Goal: Ask a question

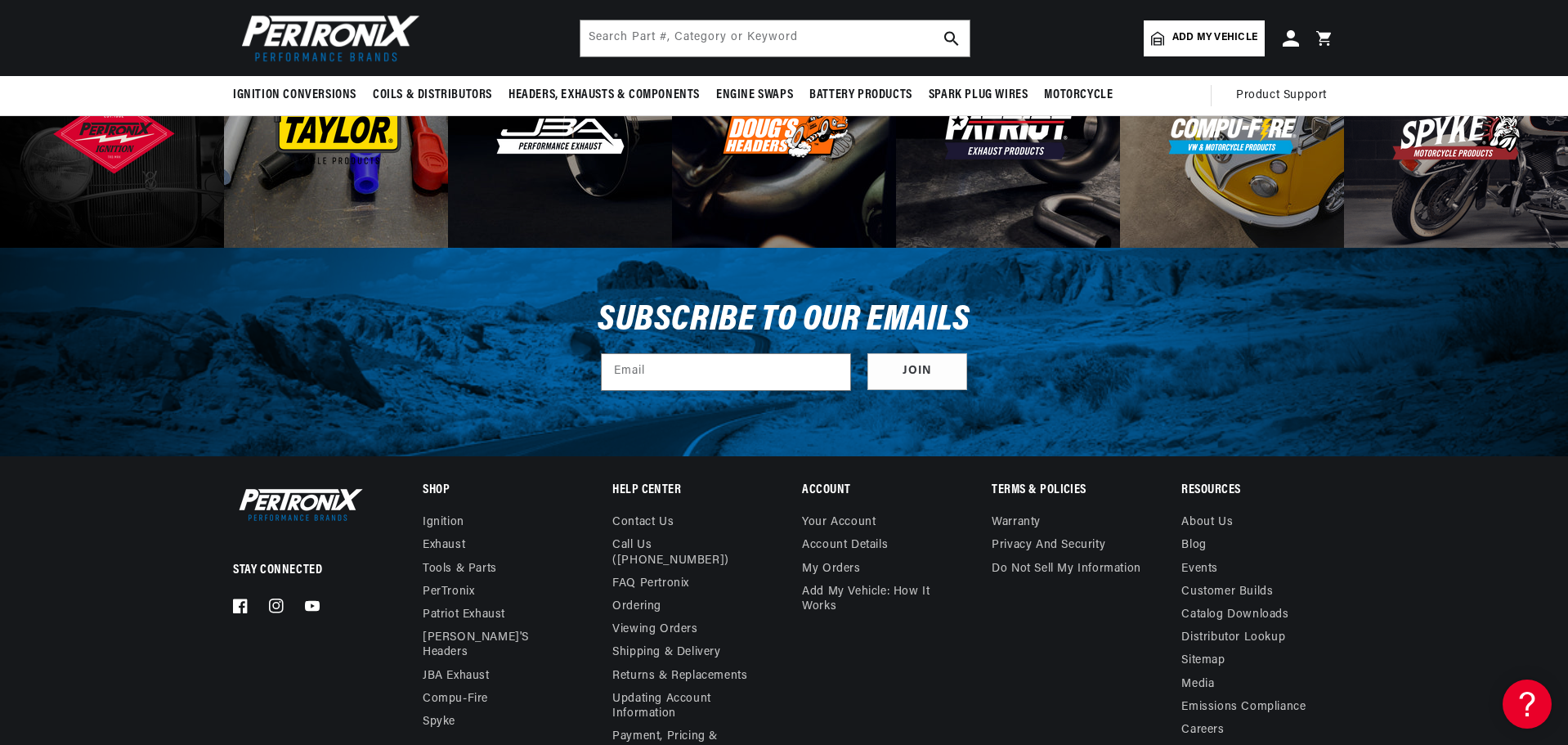
scroll to position [5589, 0]
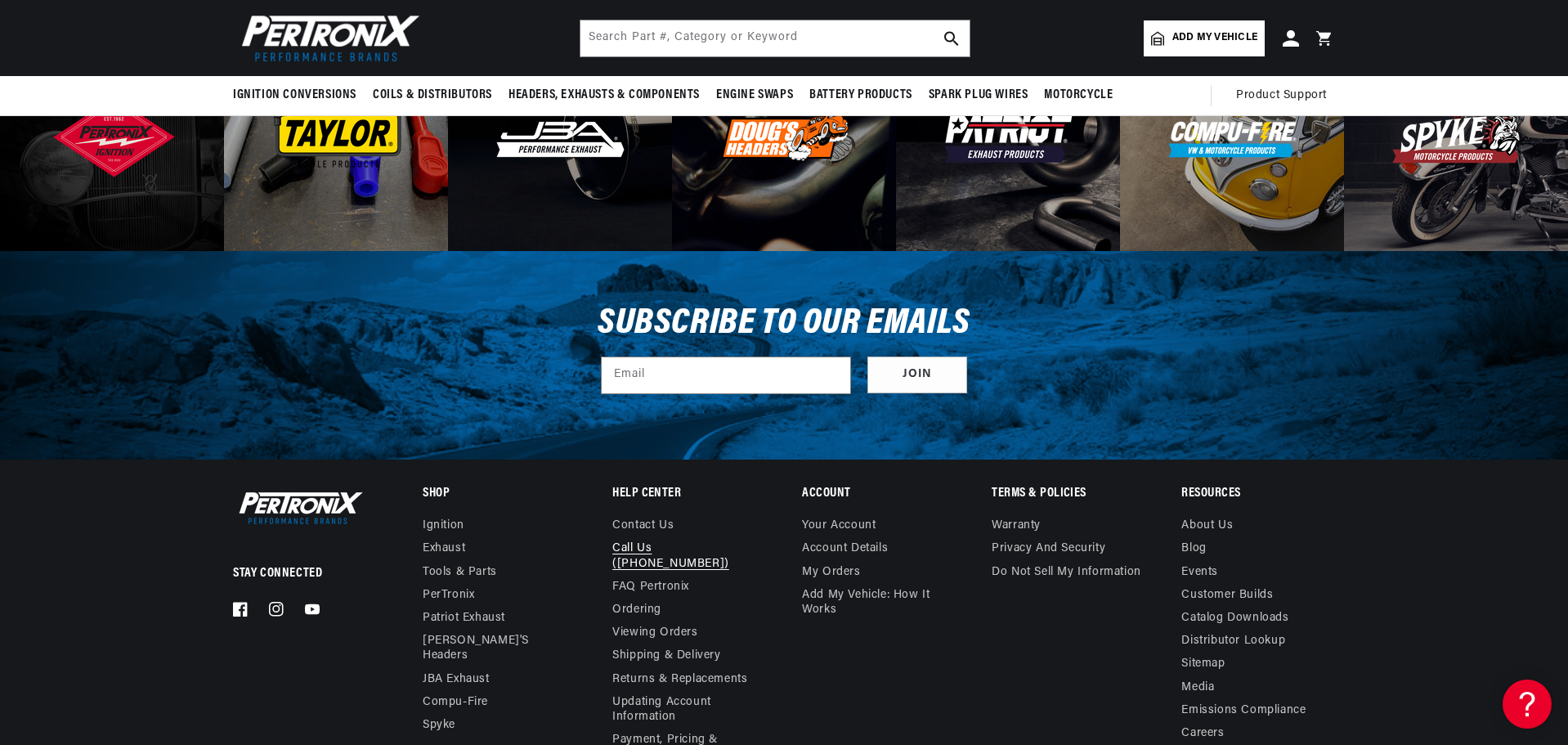
click at [718, 548] on link "Call Us ([PHONE_NUMBER])" at bounding box center [682, 556] width 140 height 37
click at [729, 35] on input "text" at bounding box center [775, 38] width 389 height 36
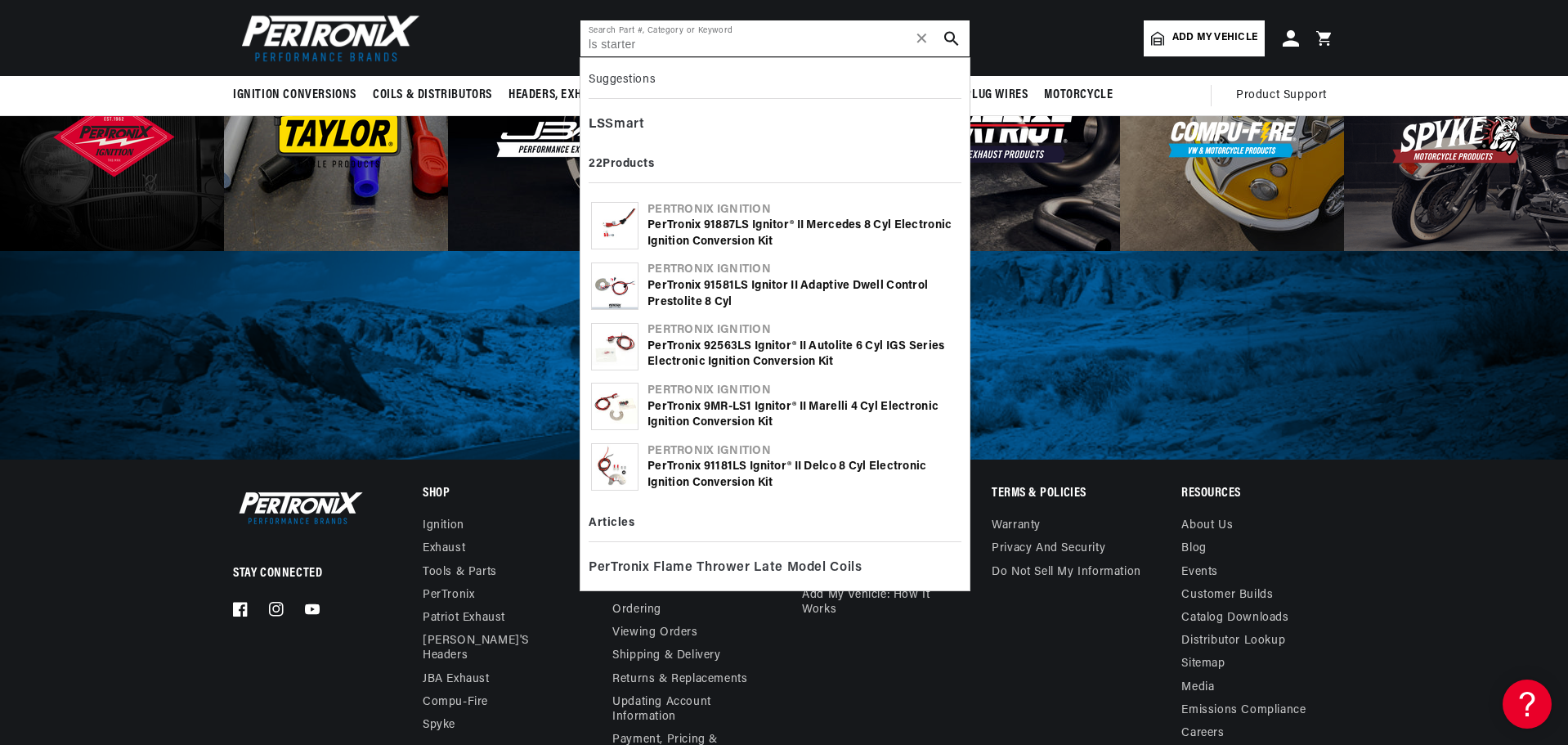
type input "ls starter"
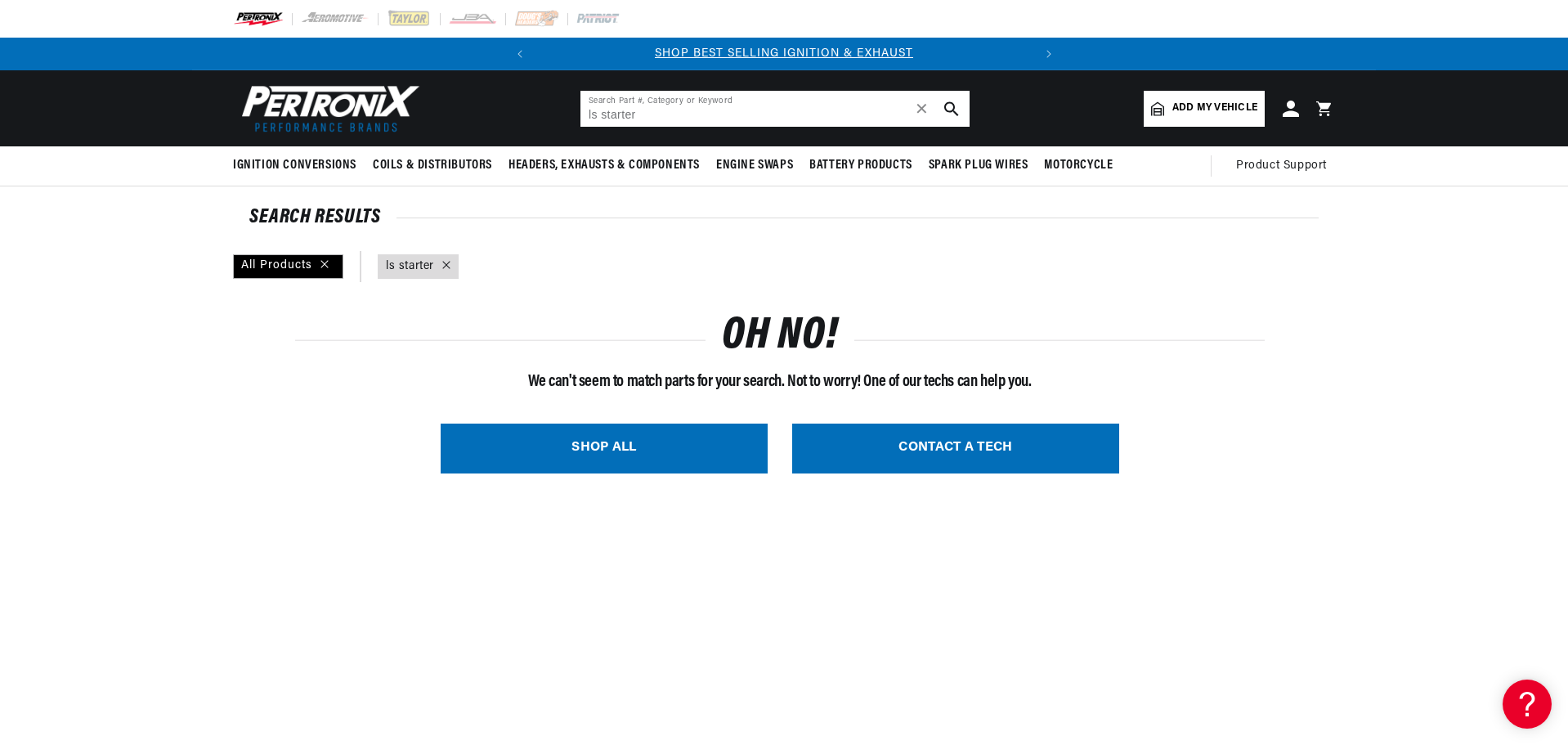
drag, startPoint x: 608, startPoint y: 112, endPoint x: 576, endPoint y: 110, distance: 32.1
click at [576, 110] on header "BETTER SEARCH RESULTS Add your vehicle's year, make, and model to find parts be…" at bounding box center [784, 108] width 1183 height 76
drag, startPoint x: 704, startPoint y: 121, endPoint x: 694, endPoint y: 120, distance: 10.0
click at [702, 121] on input "startertarter" at bounding box center [775, 108] width 389 height 36
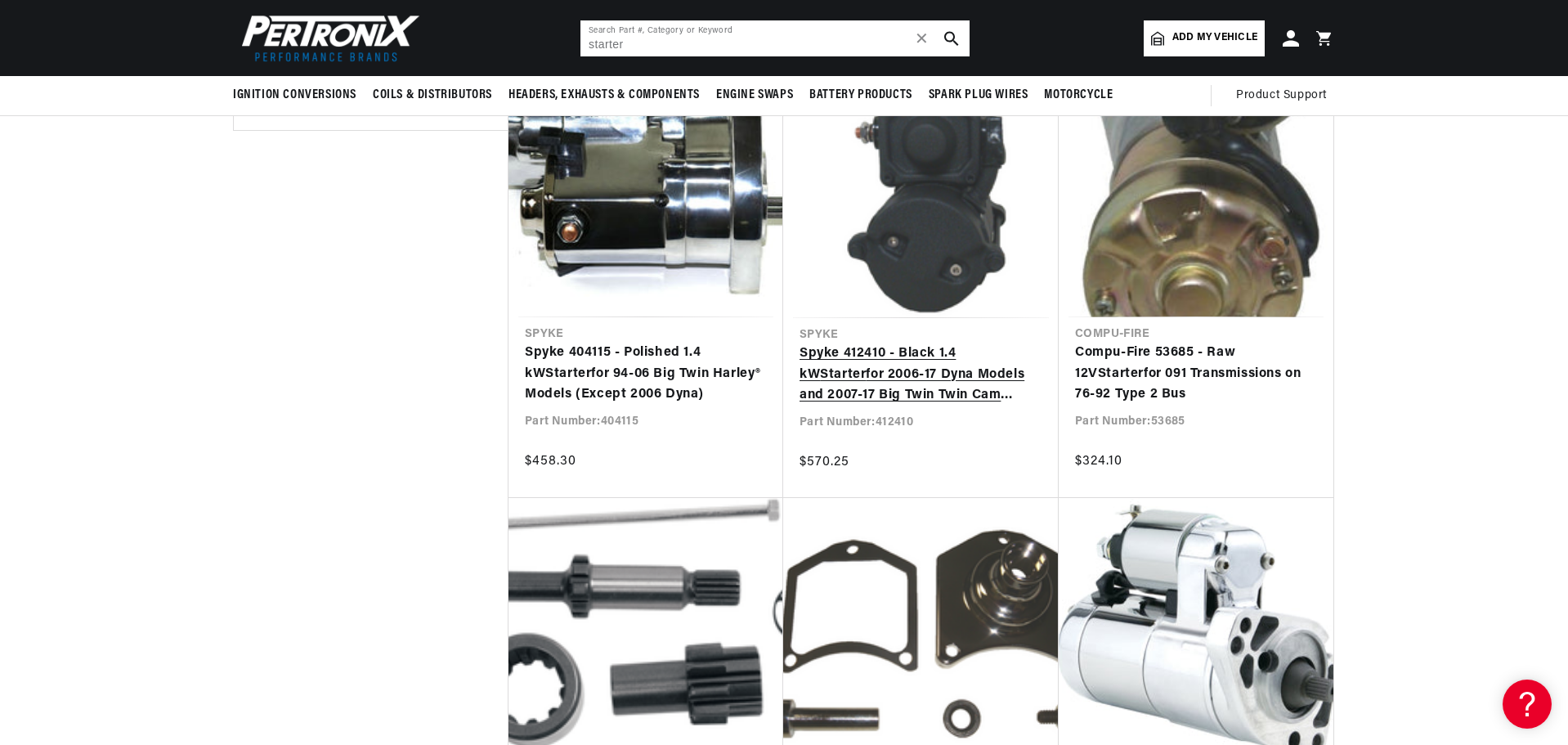
scroll to position [2045, 0]
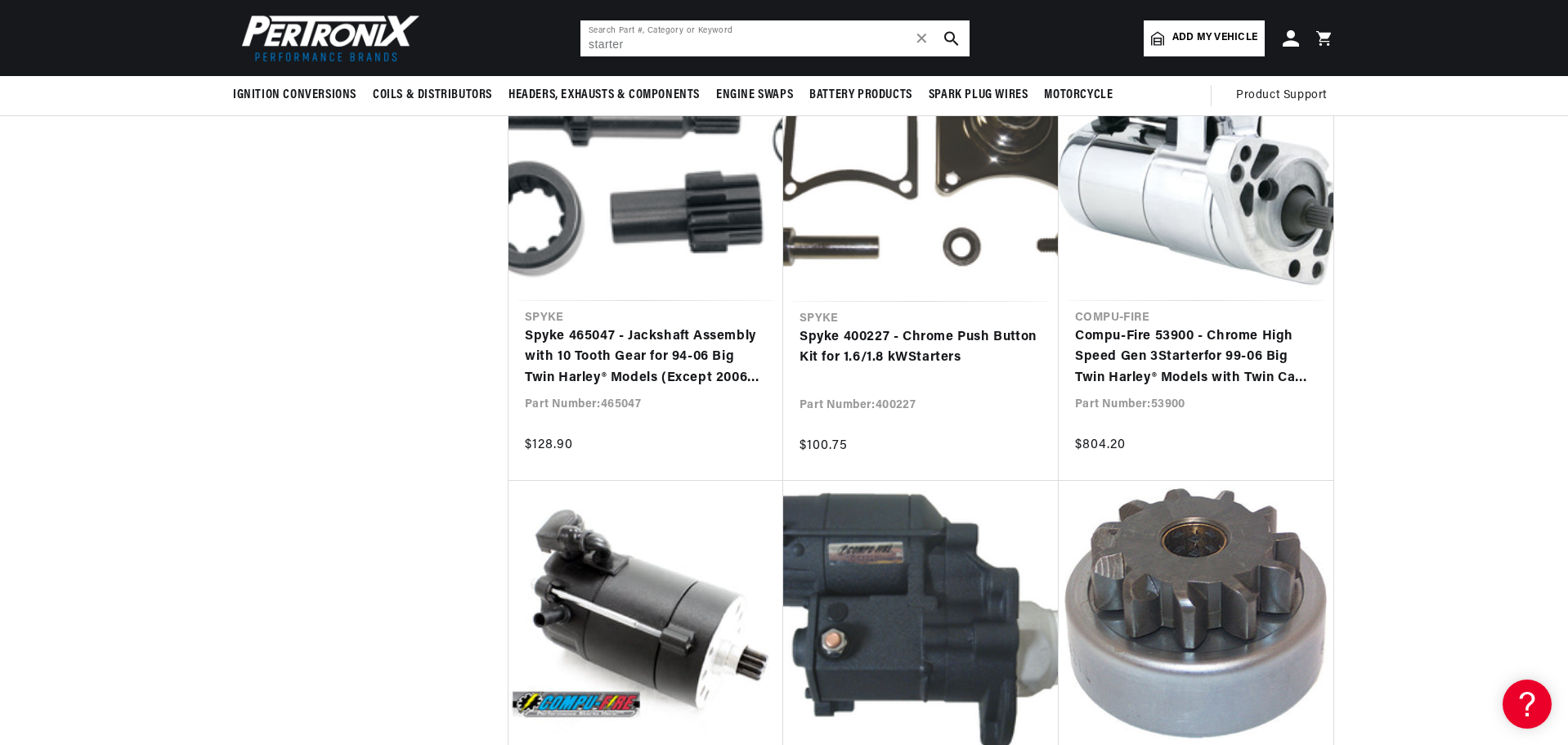
scroll to position [2208, 0]
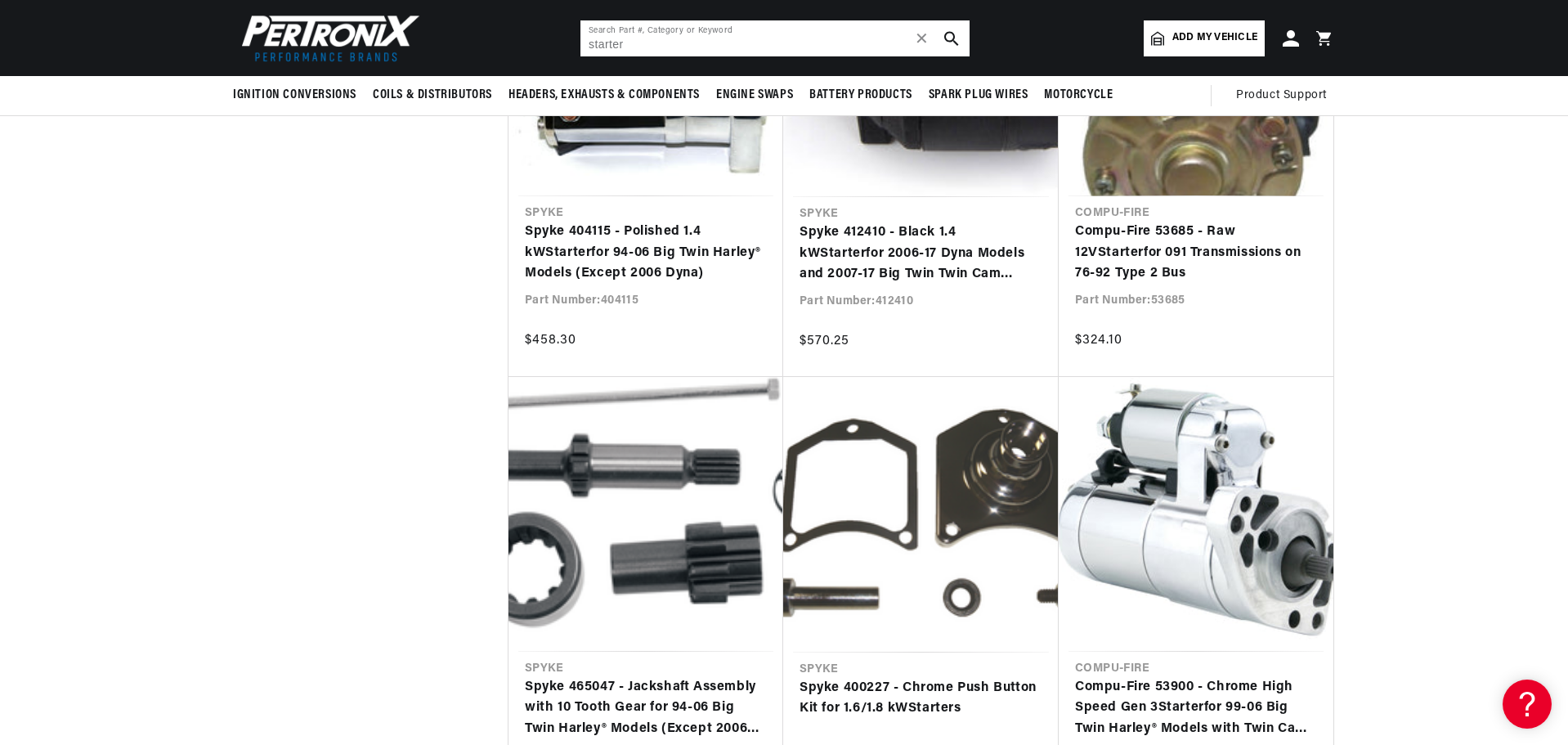
drag, startPoint x: 636, startPoint y: 47, endPoint x: 550, endPoint y: 37, distance: 86.6
click at [551, 37] on header "BETTER SEARCH RESULTS Add your vehicle's year, make, and model to find parts be…" at bounding box center [784, 38] width 1183 height 76
paste input "S3002P"
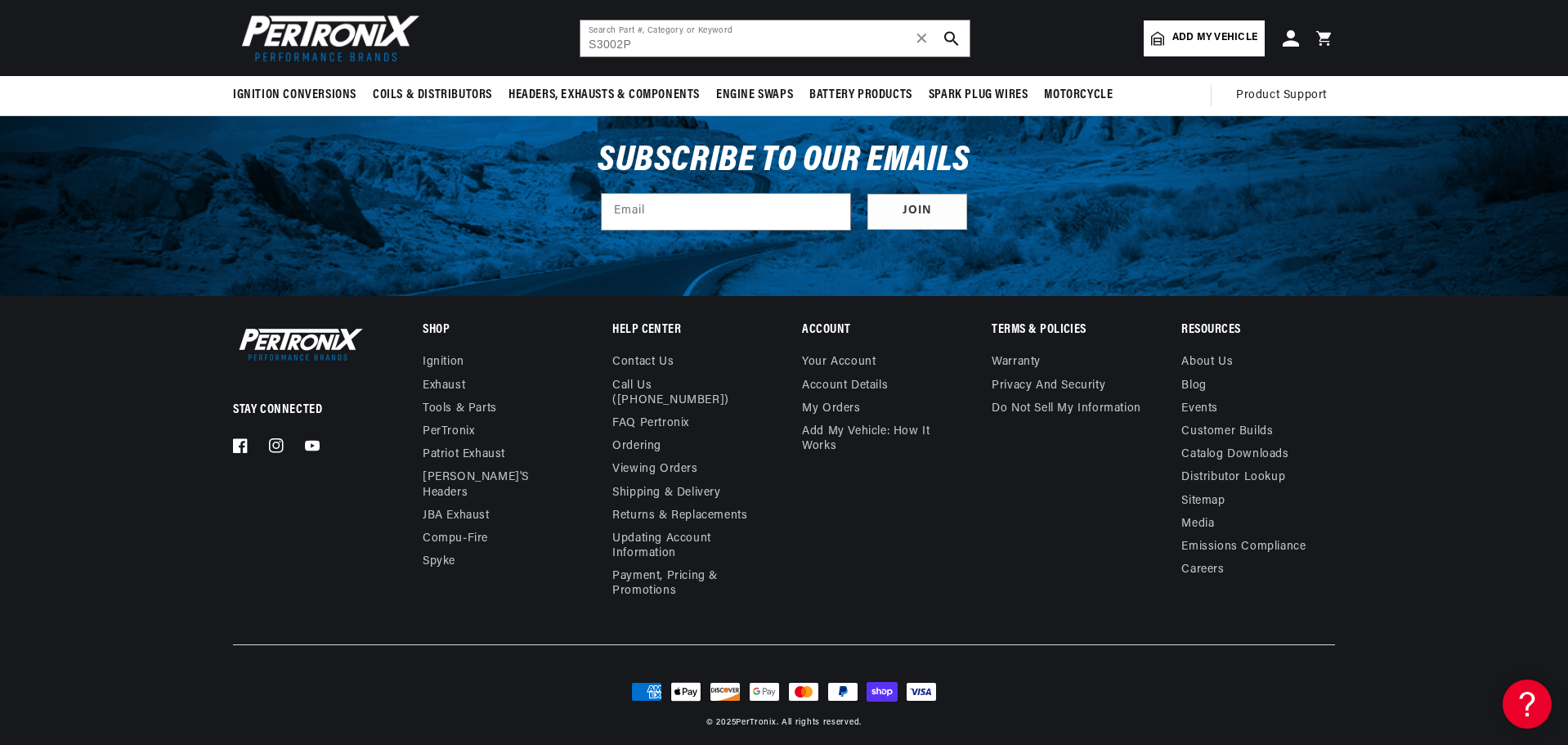
click at [949, 36] on icon "search button" at bounding box center [951, 38] width 14 height 14
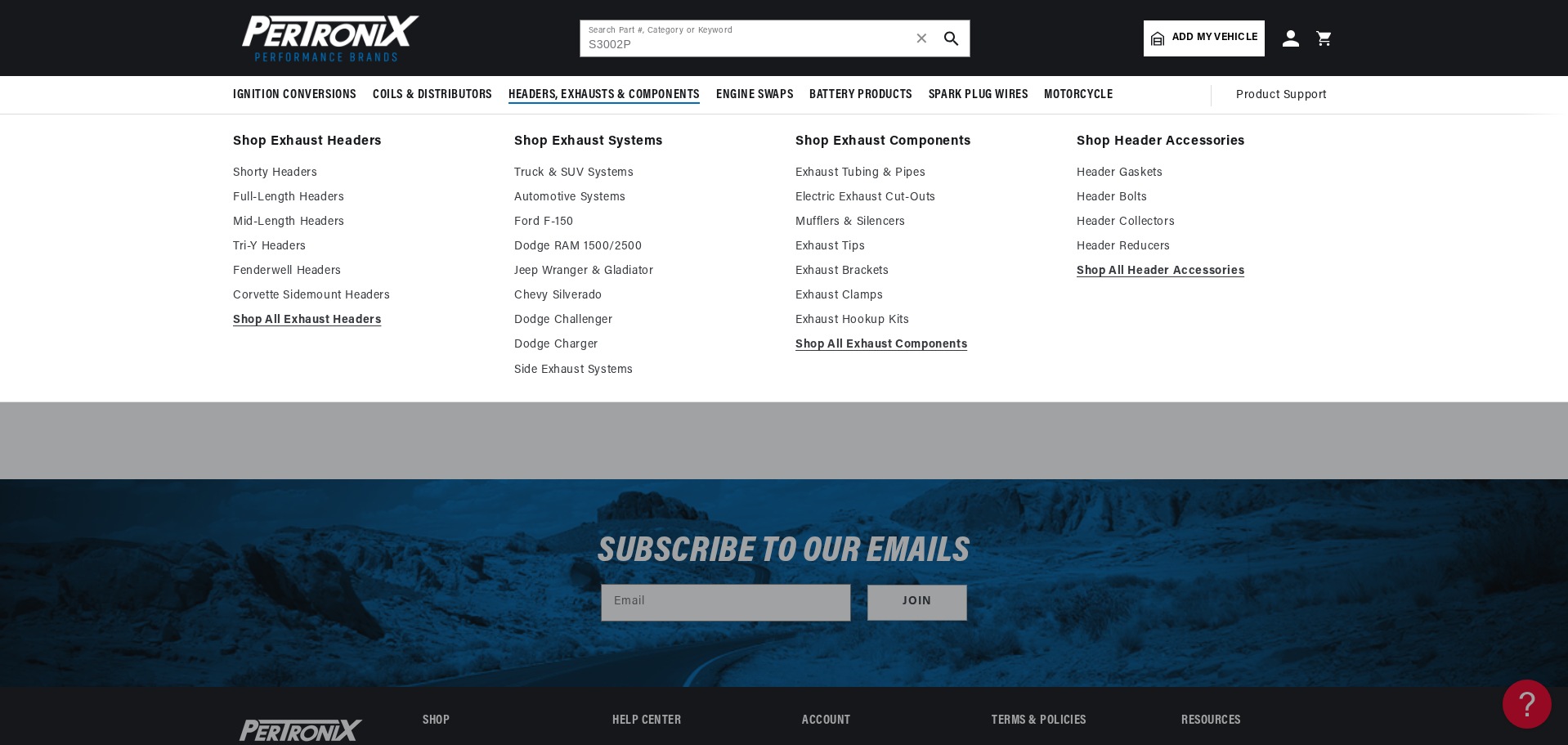
scroll to position [786, 0]
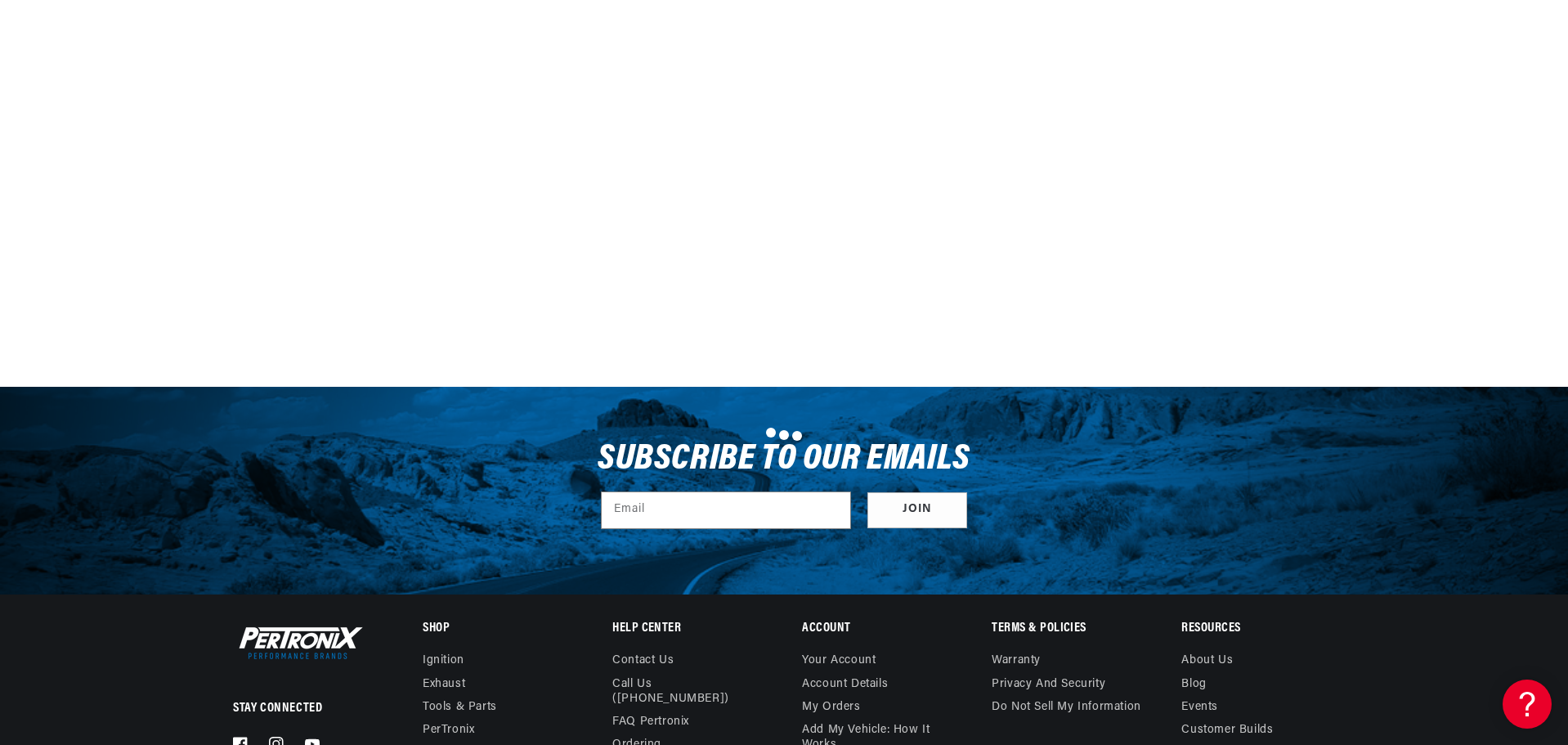
type input "starter"
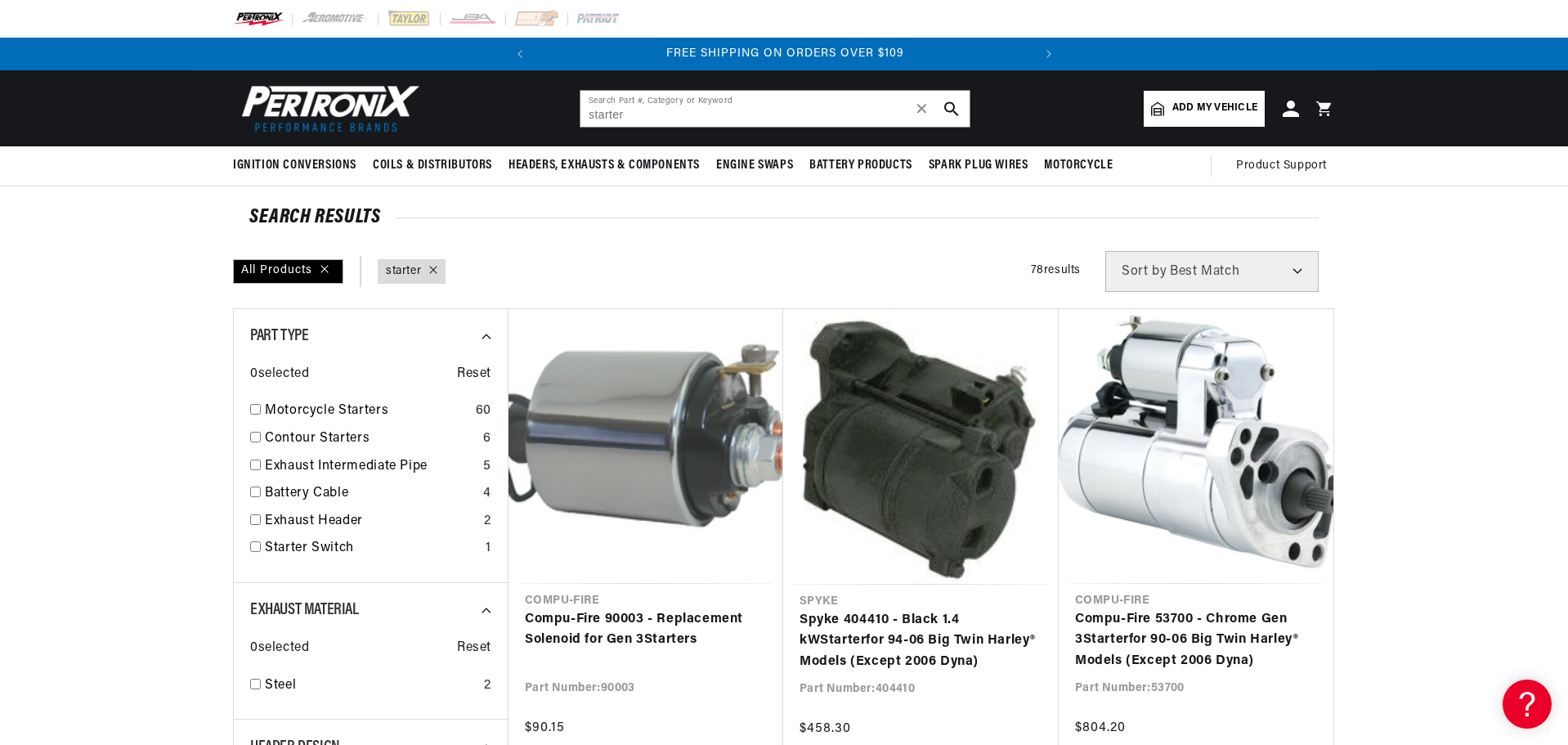
click at [331, 108] on img at bounding box center [327, 108] width 188 height 57
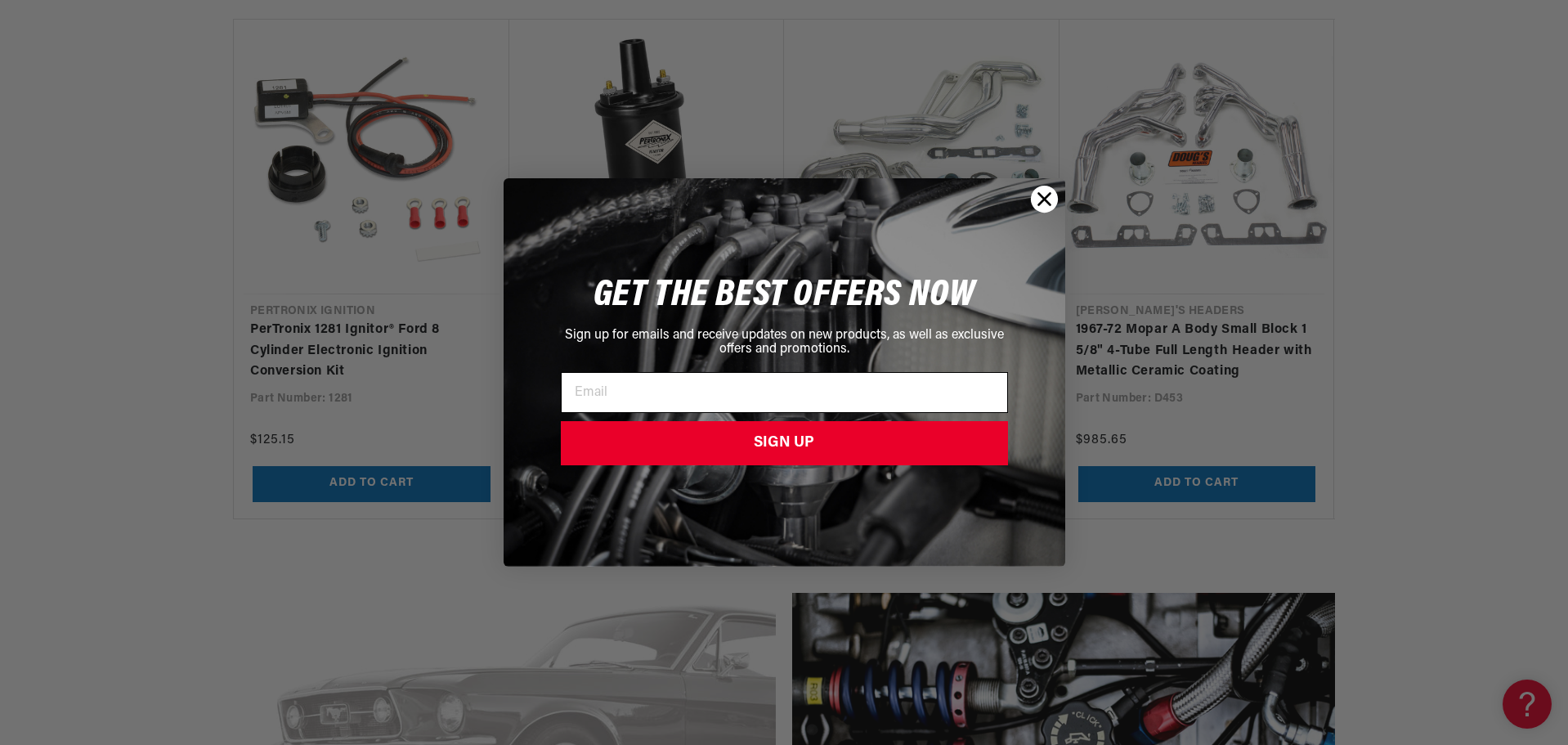
scroll to position [2535, 0]
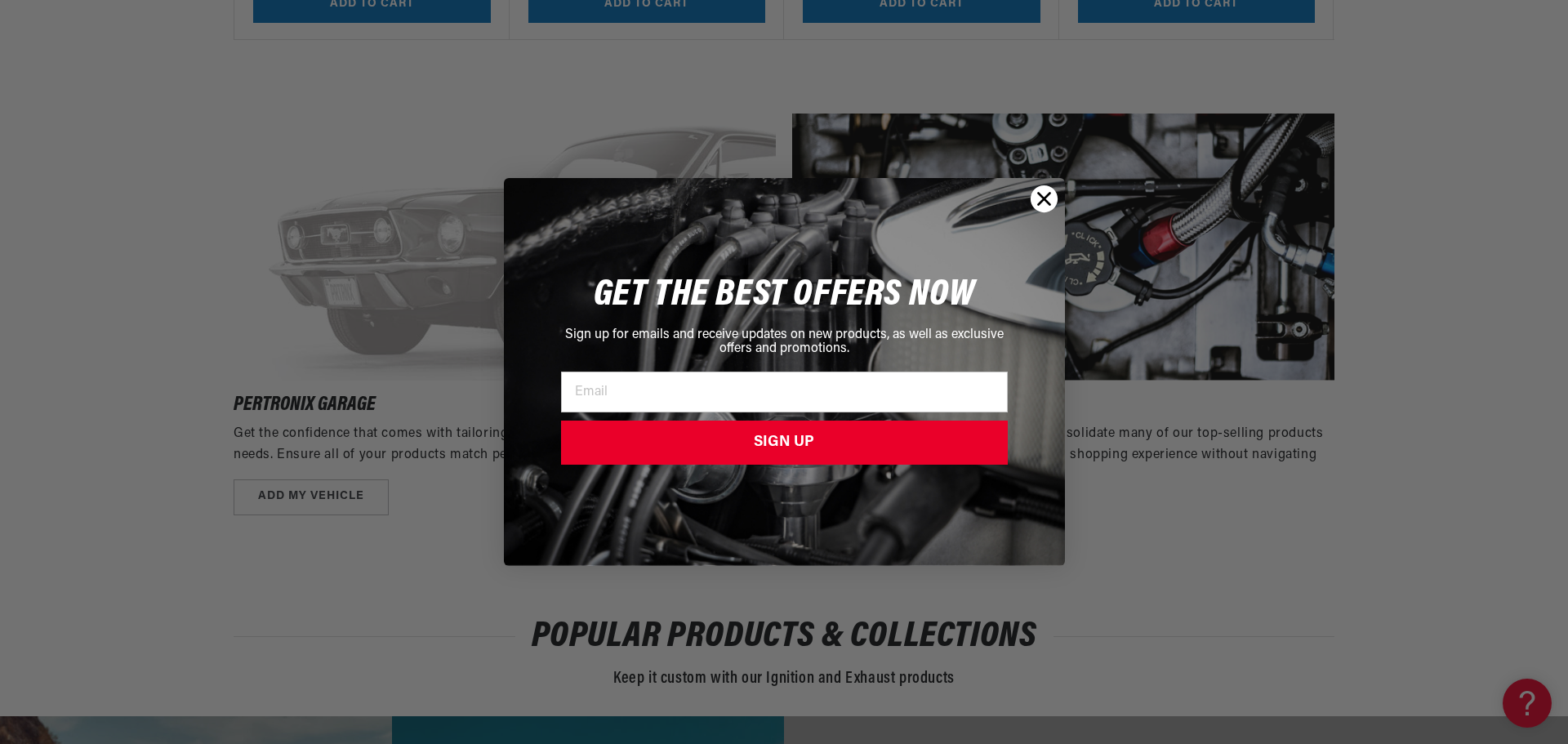
click at [1041, 197] on icon "Close dialog" at bounding box center [1044, 199] width 12 height 12
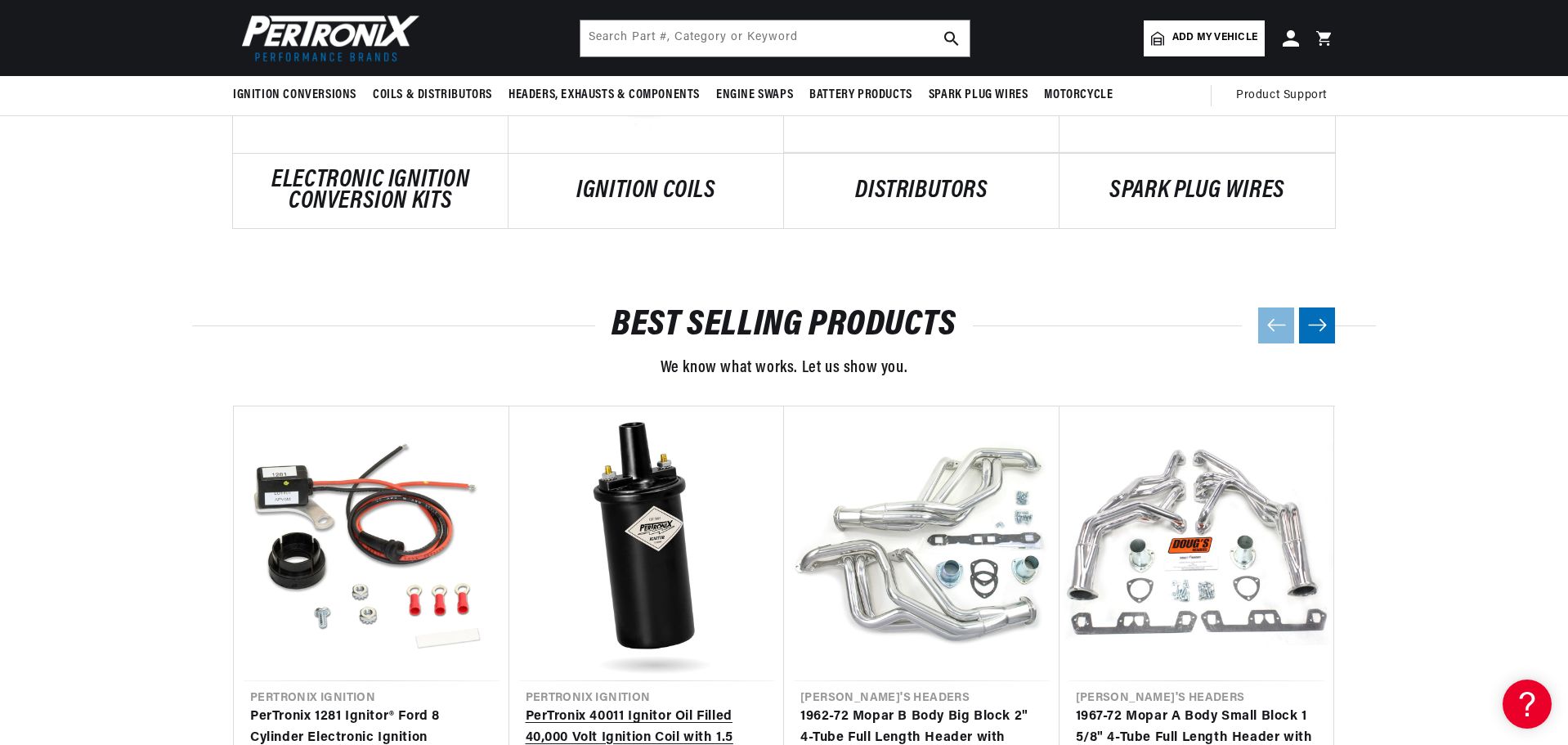
scroll to position [1472, 0]
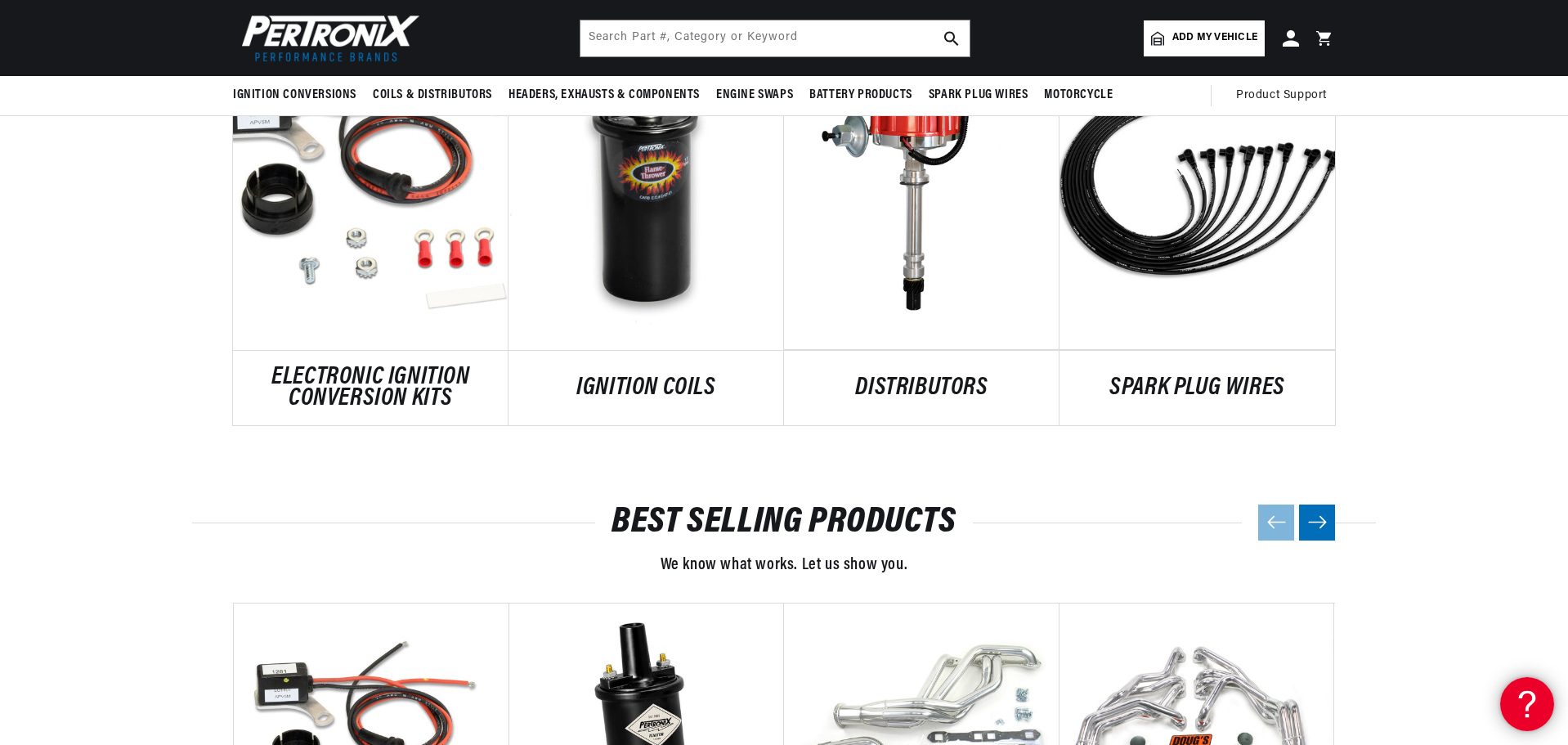
click at [1512, 702] on icon at bounding box center [1524, 701] width 25 height 123
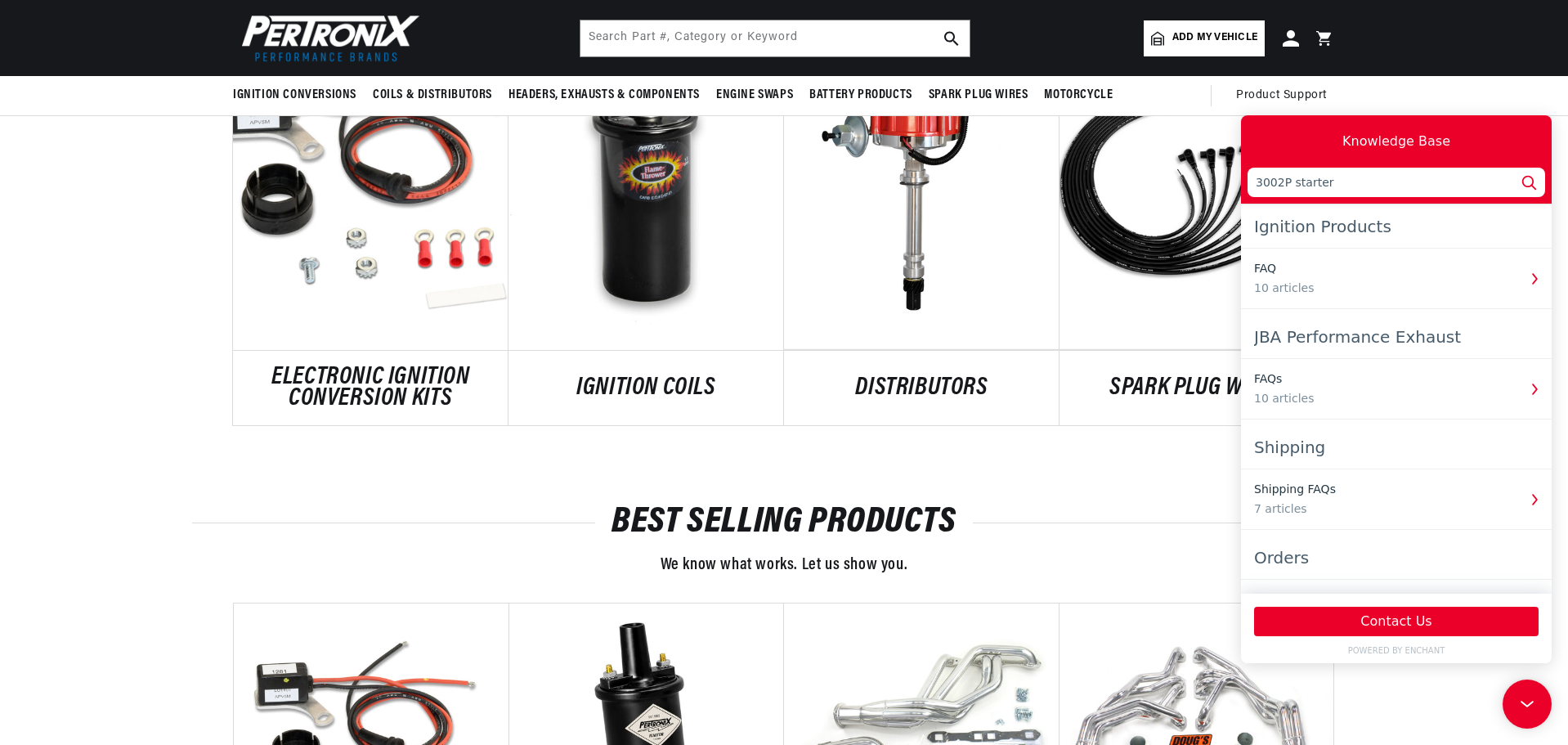
scroll to position [0, 0]
type input "3002P starter availability"
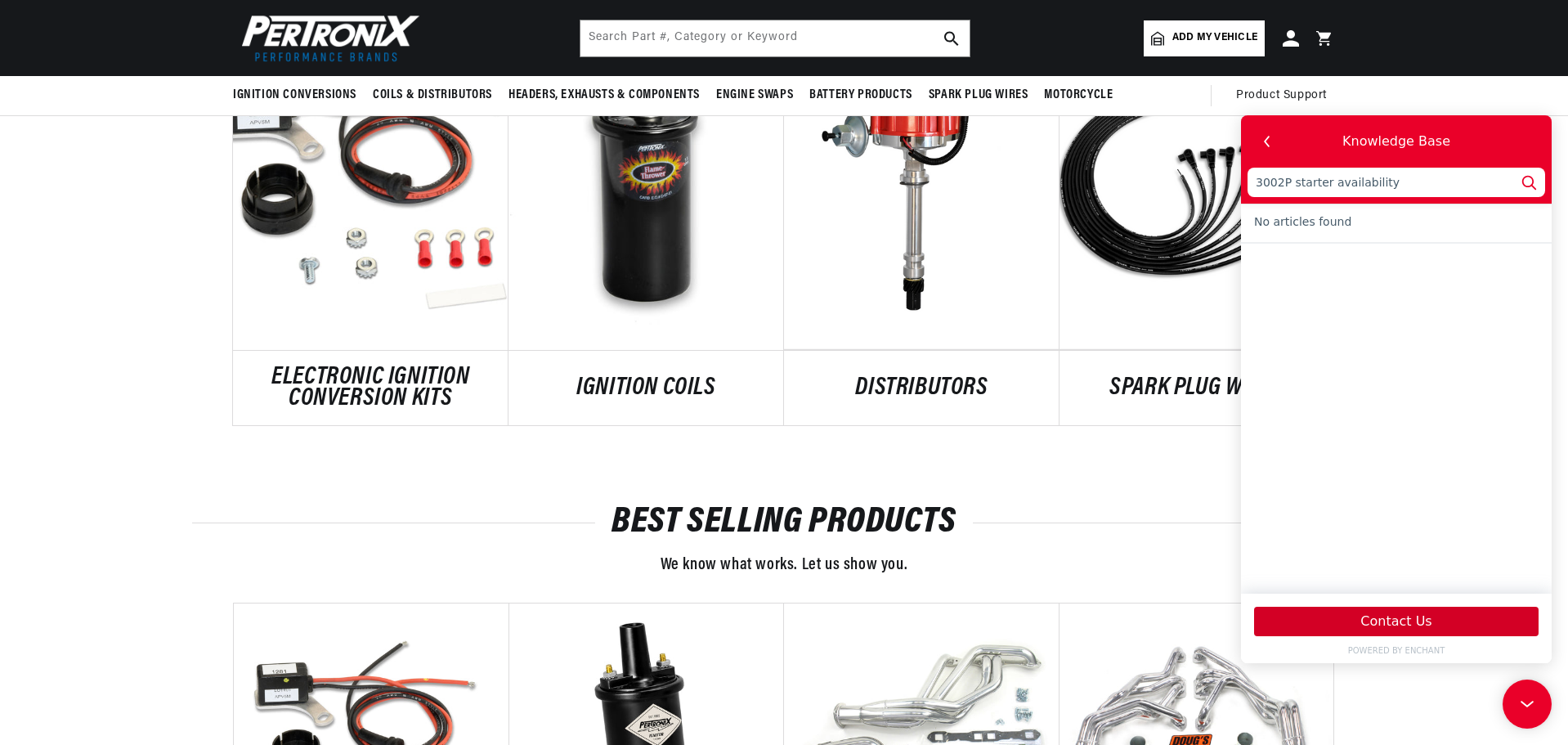
click at [1385, 613] on button "Contact Us" at bounding box center [1396, 622] width 285 height 30
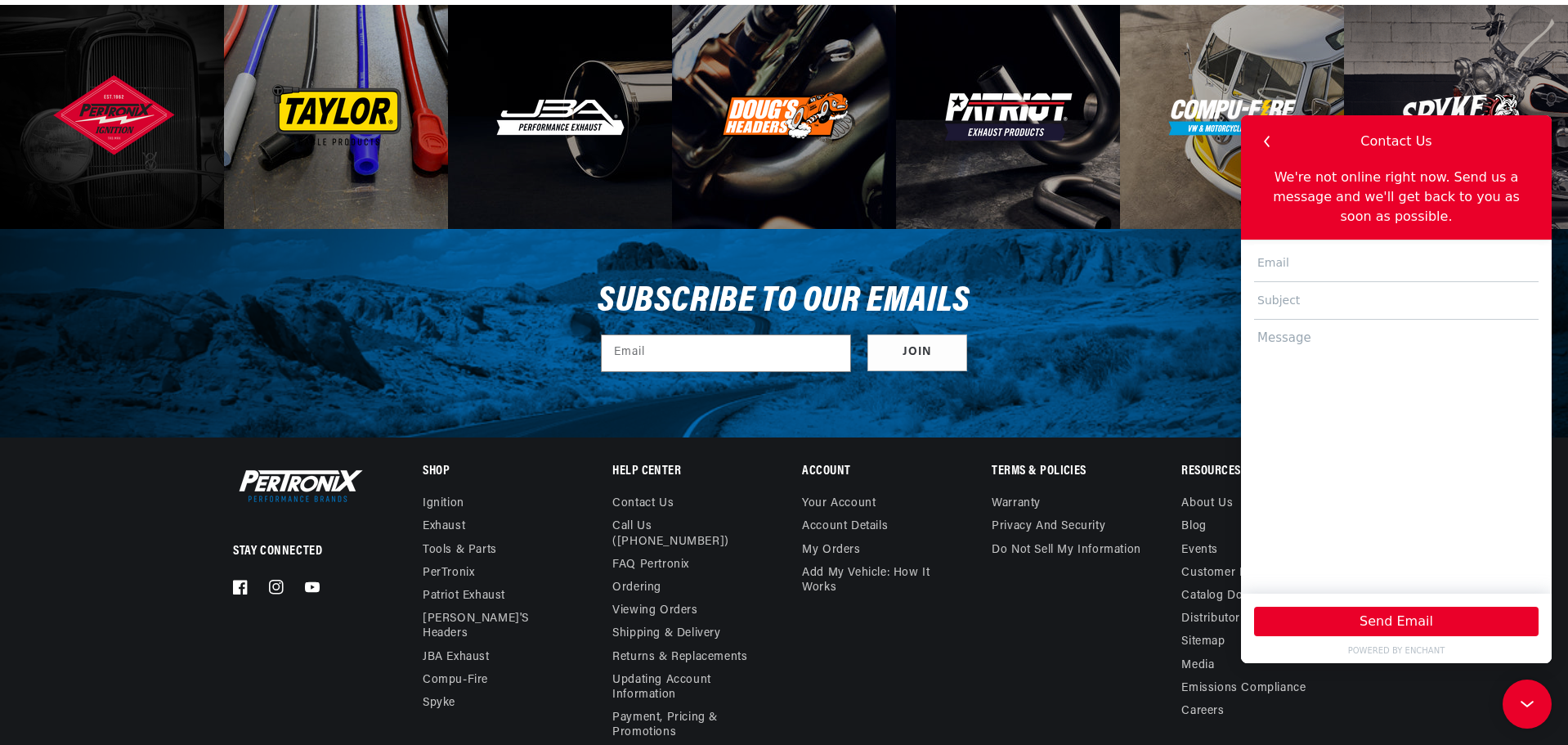
scroll to position [5752, 0]
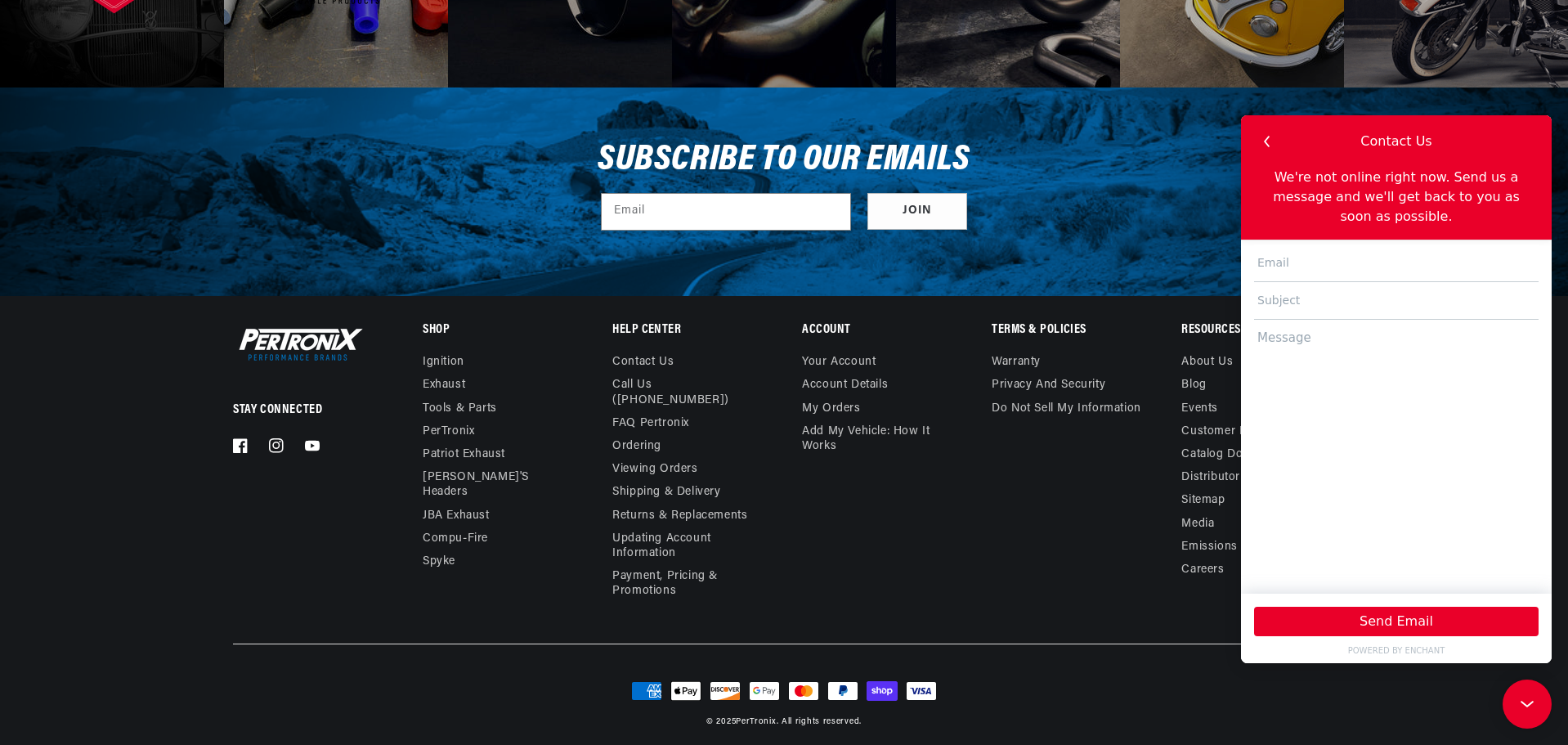
drag, startPoint x: 1482, startPoint y: 134, endPoint x: 1569, endPoint y: 151, distance: 88.6
click at [1552, 151] on html "Knowledge Base 3002P starter availability Ignition Products FAQ 10 articles JBA…" at bounding box center [1396, 389] width 311 height 548
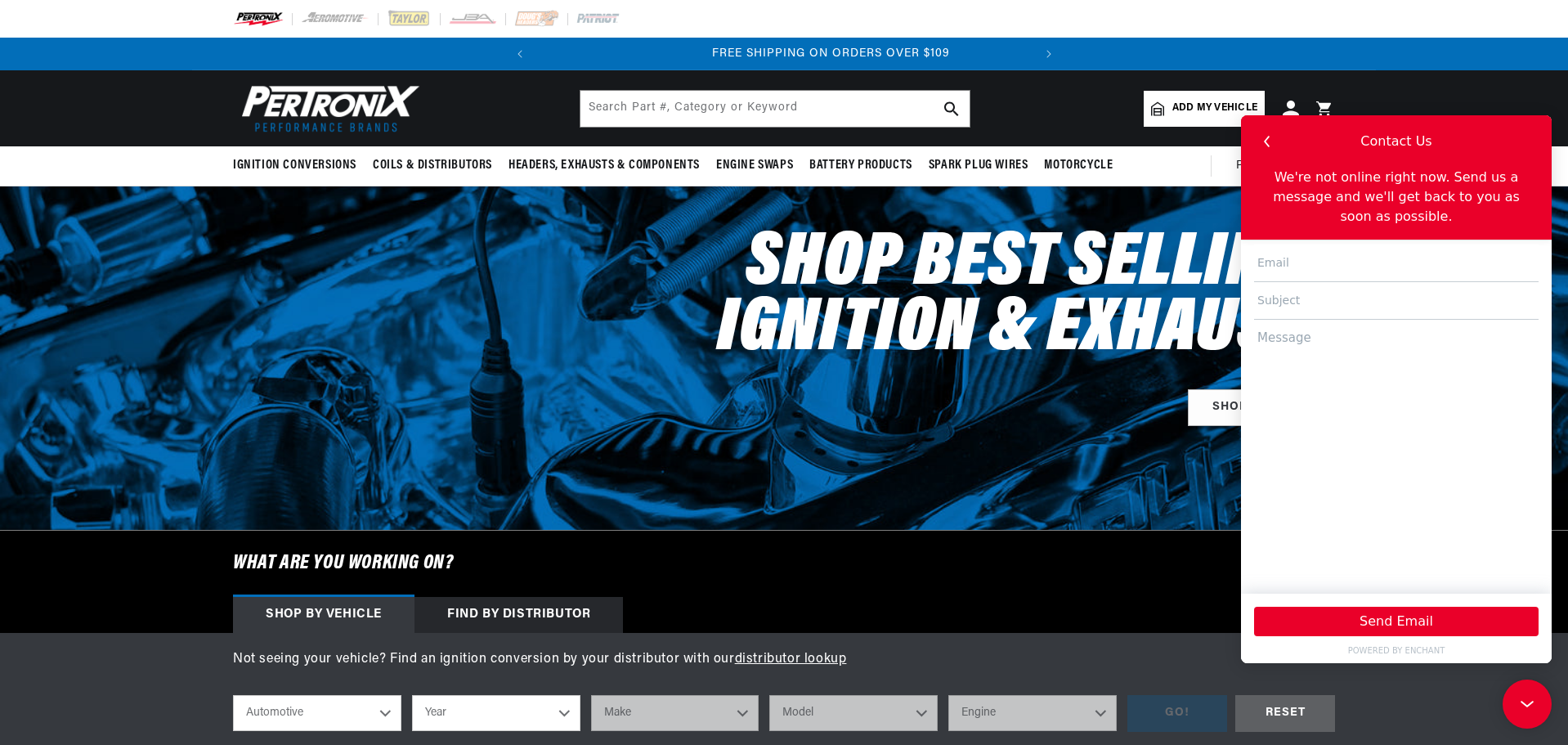
scroll to position [0, 495]
